Goal: Information Seeking & Learning: Learn about a topic

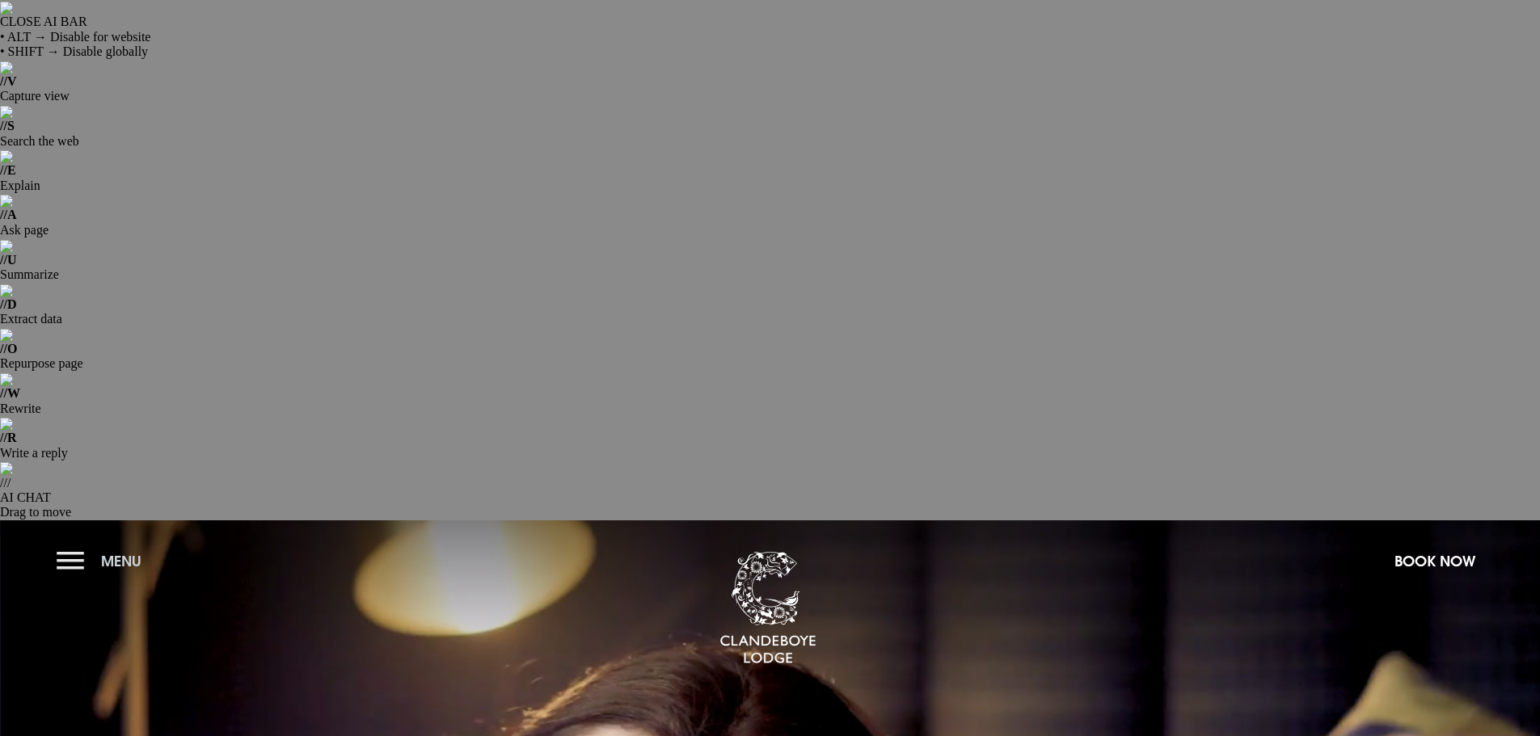
click at [74, 544] on button "Menu" at bounding box center [103, 561] width 93 height 35
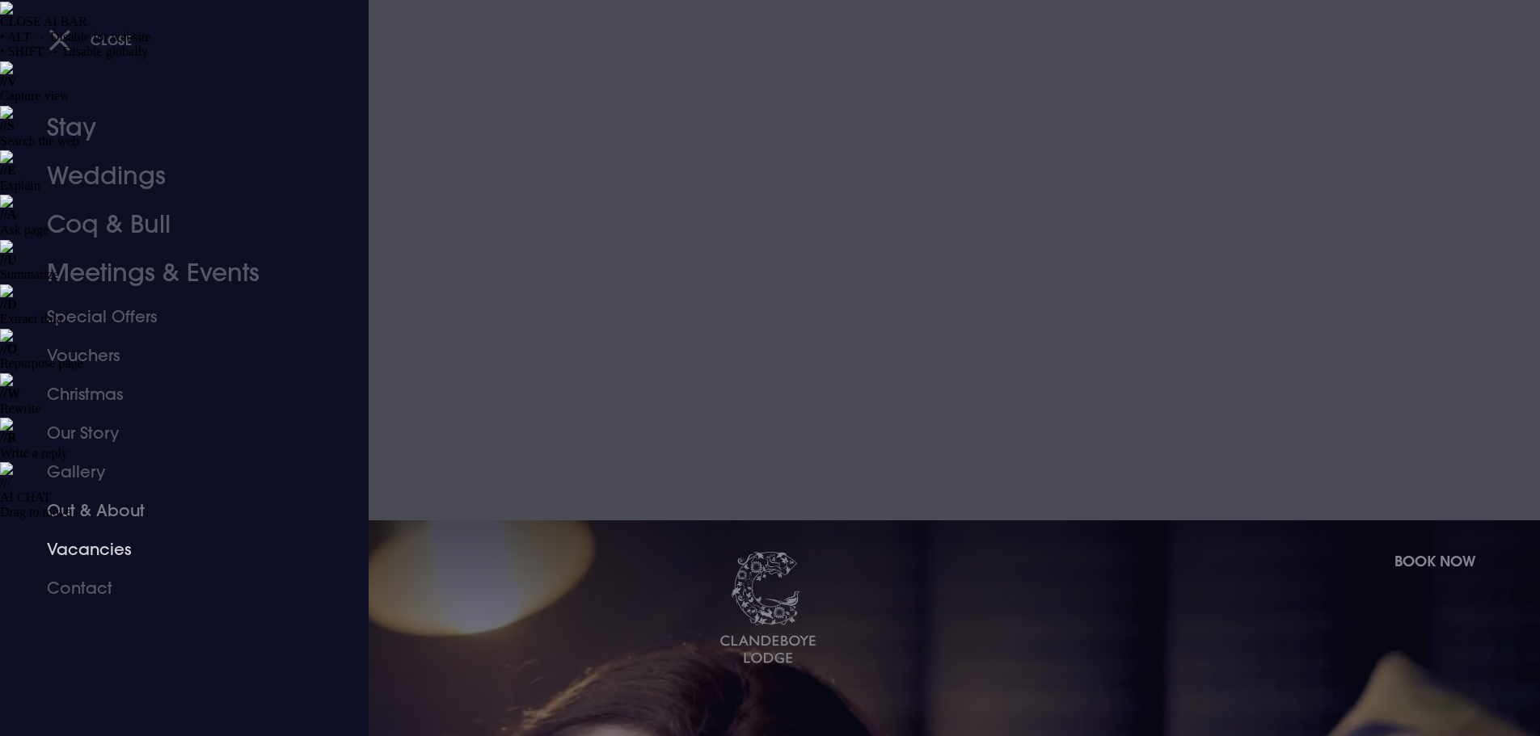
click at [78, 547] on link "Vacancies" at bounding box center [174, 549] width 255 height 39
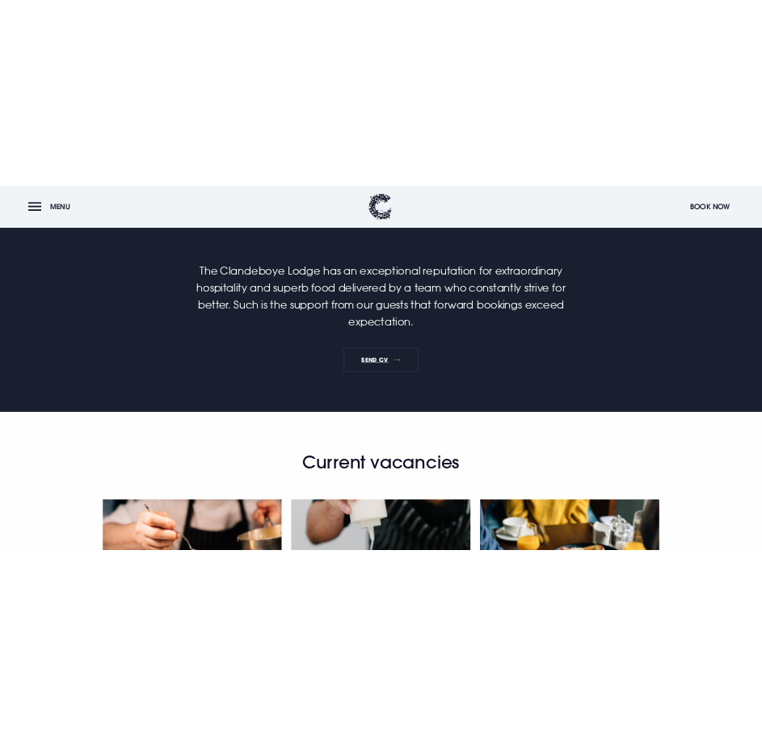
scroll to position [1131, 0]
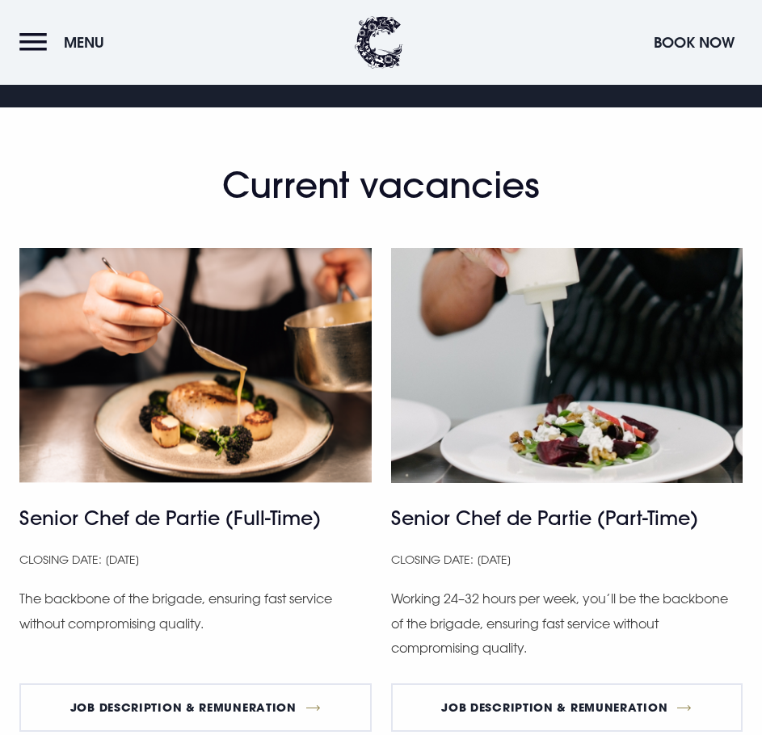
click at [23, 40] on button "Menu" at bounding box center [65, 42] width 93 height 35
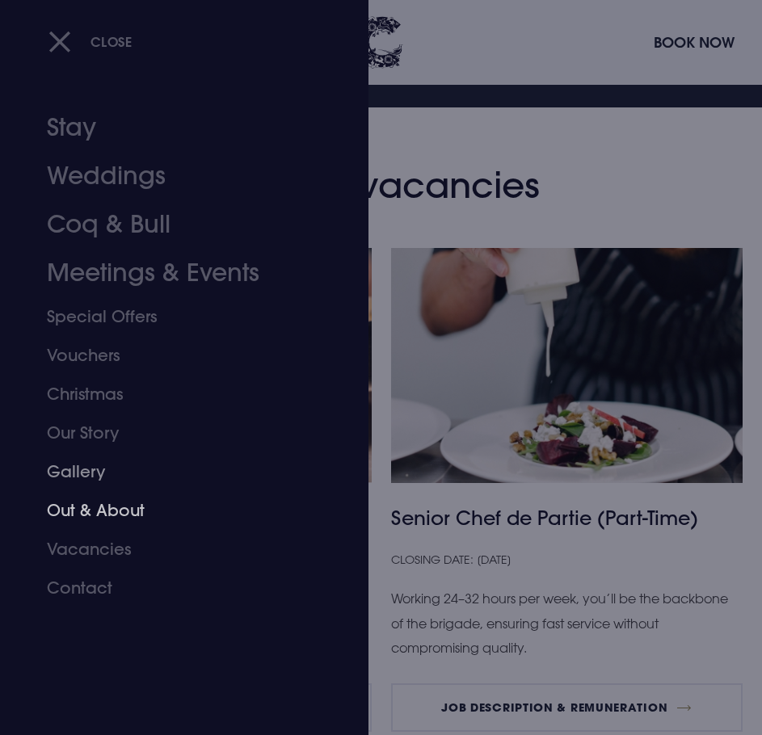
click at [91, 512] on link "Out & About" at bounding box center [174, 510] width 255 height 39
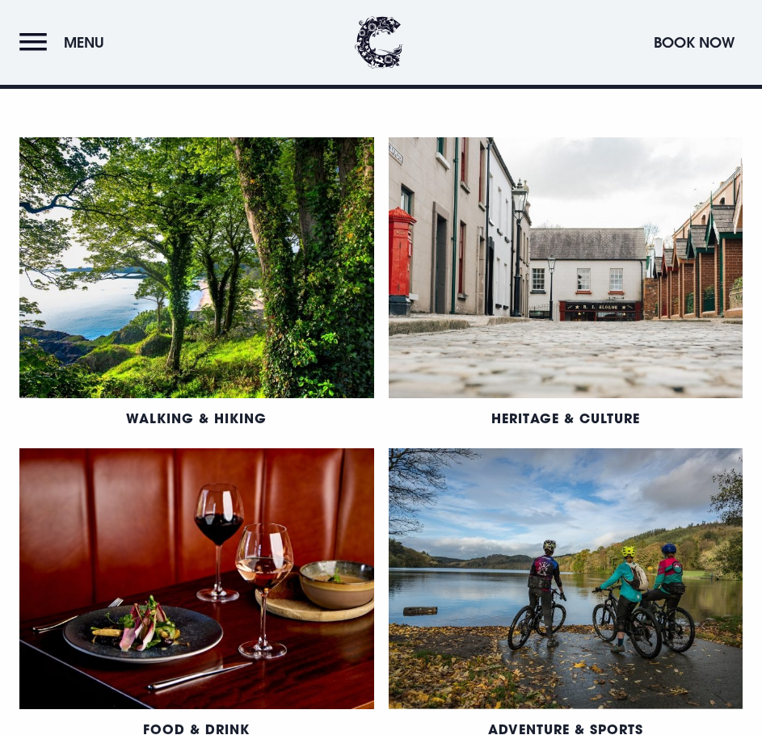
scroll to position [1131, 0]
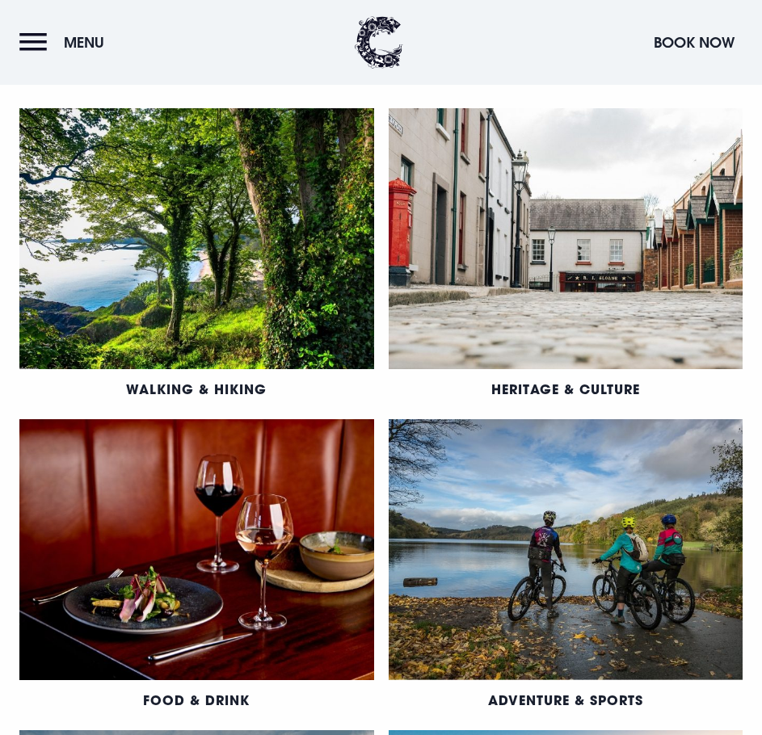
click at [609, 532] on section "Walking & Hiking Heritage & Culture Food & Drink Adventure & Sports Golf What's…" at bounding box center [381, 575] width 762 height 1031
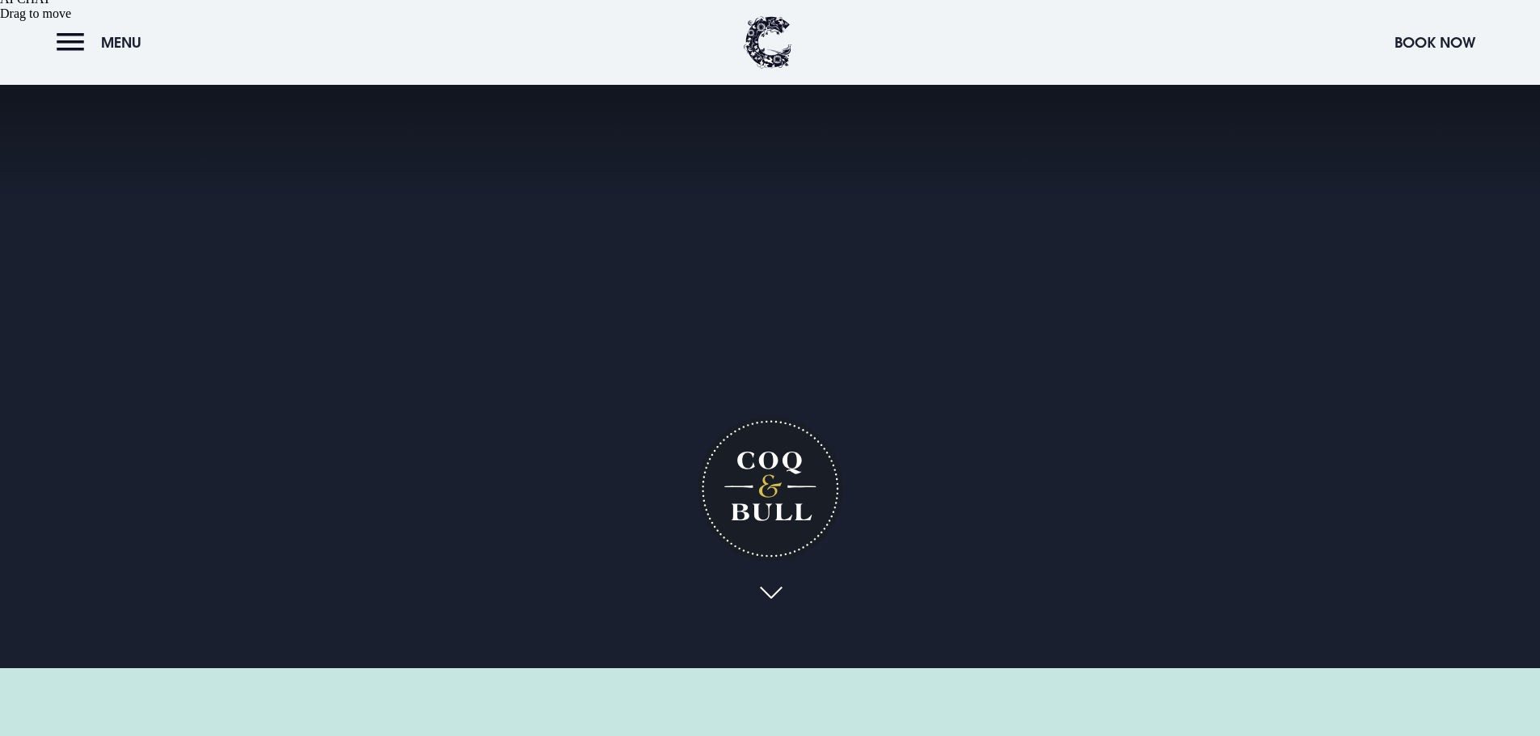
scroll to position [727, 0]
